Goal: Find specific page/section: Find specific page/section

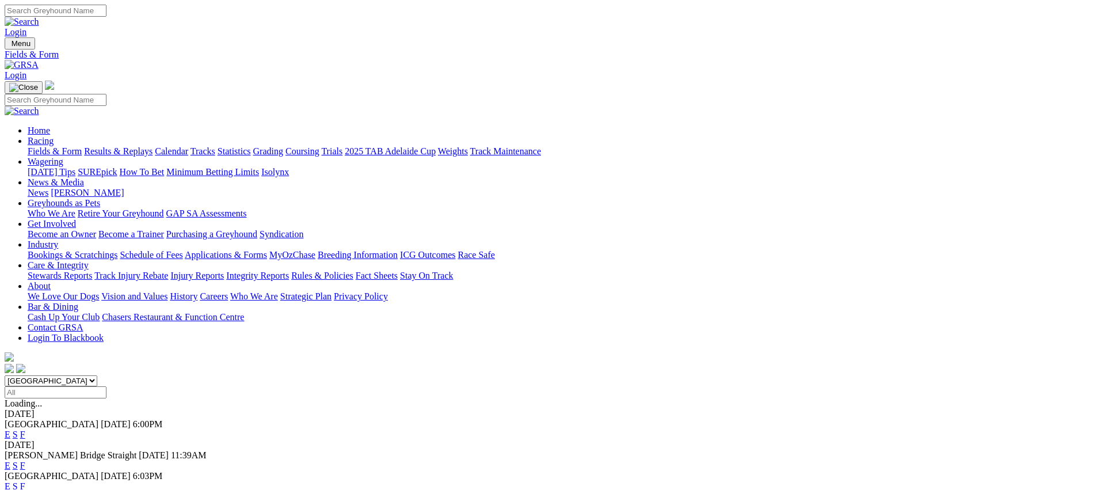
click at [82, 146] on link "Fields & Form" at bounding box center [55, 151] width 54 height 10
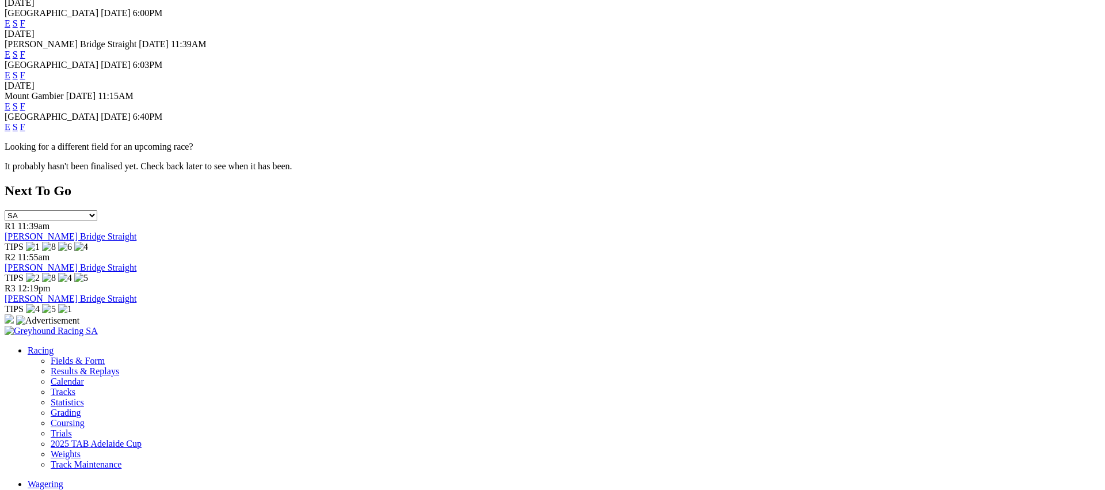
scroll to position [414, 0]
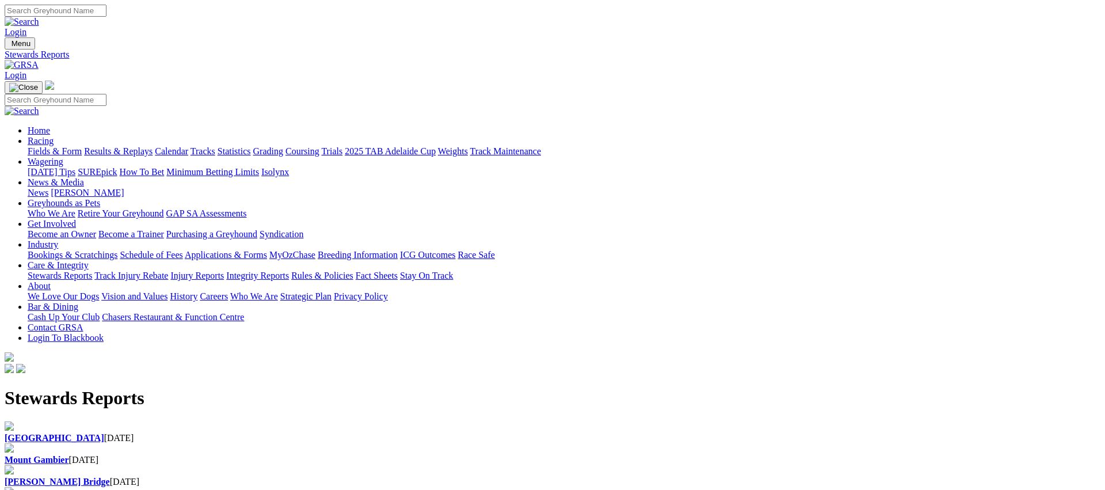
click at [104, 433] on b "[GEOGRAPHIC_DATA]" at bounding box center [55, 438] width 100 height 10
